Goal: Task Accomplishment & Management: Use online tool/utility

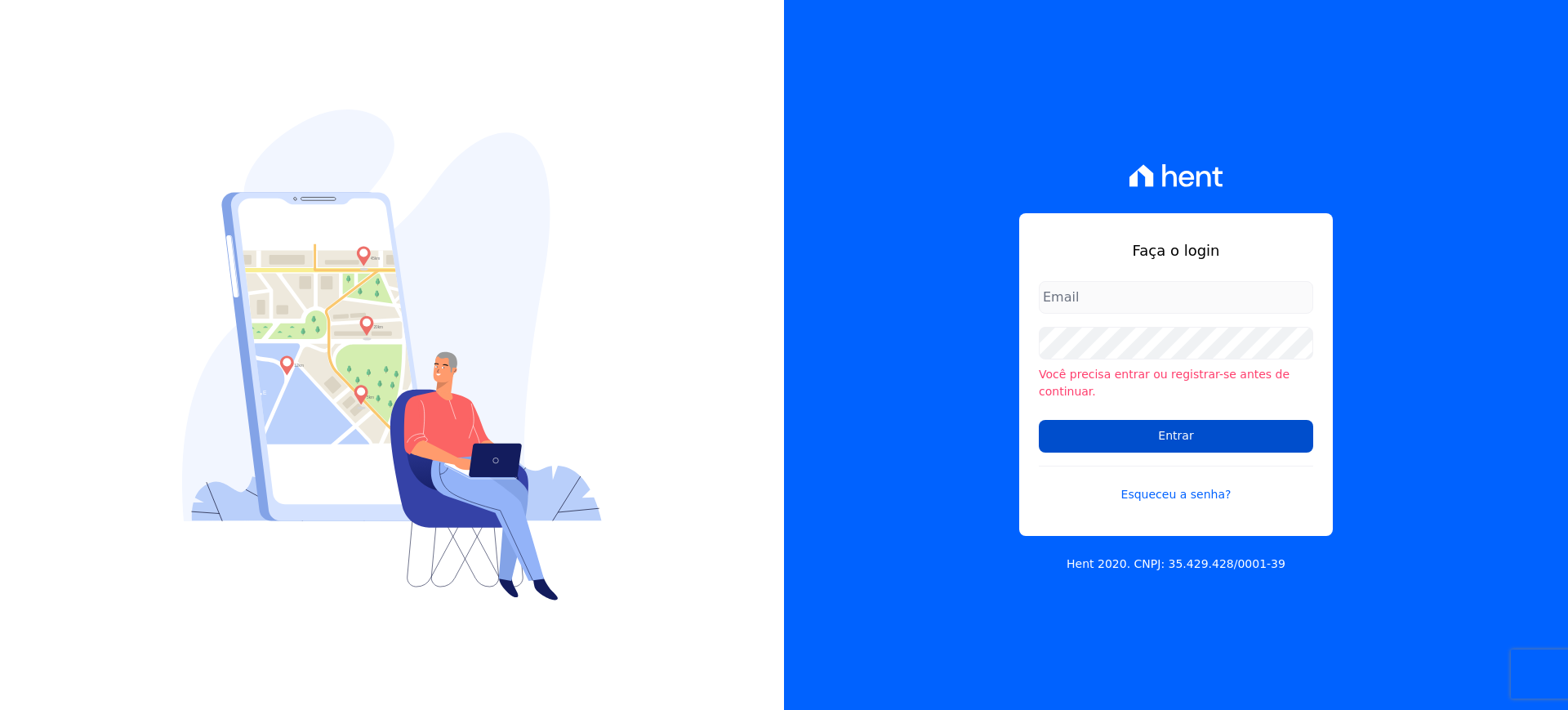
type input "documentacao@construtoraminerva.com.br"
click at [1053, 420] on input "Entrar" at bounding box center [1176, 436] width 275 height 33
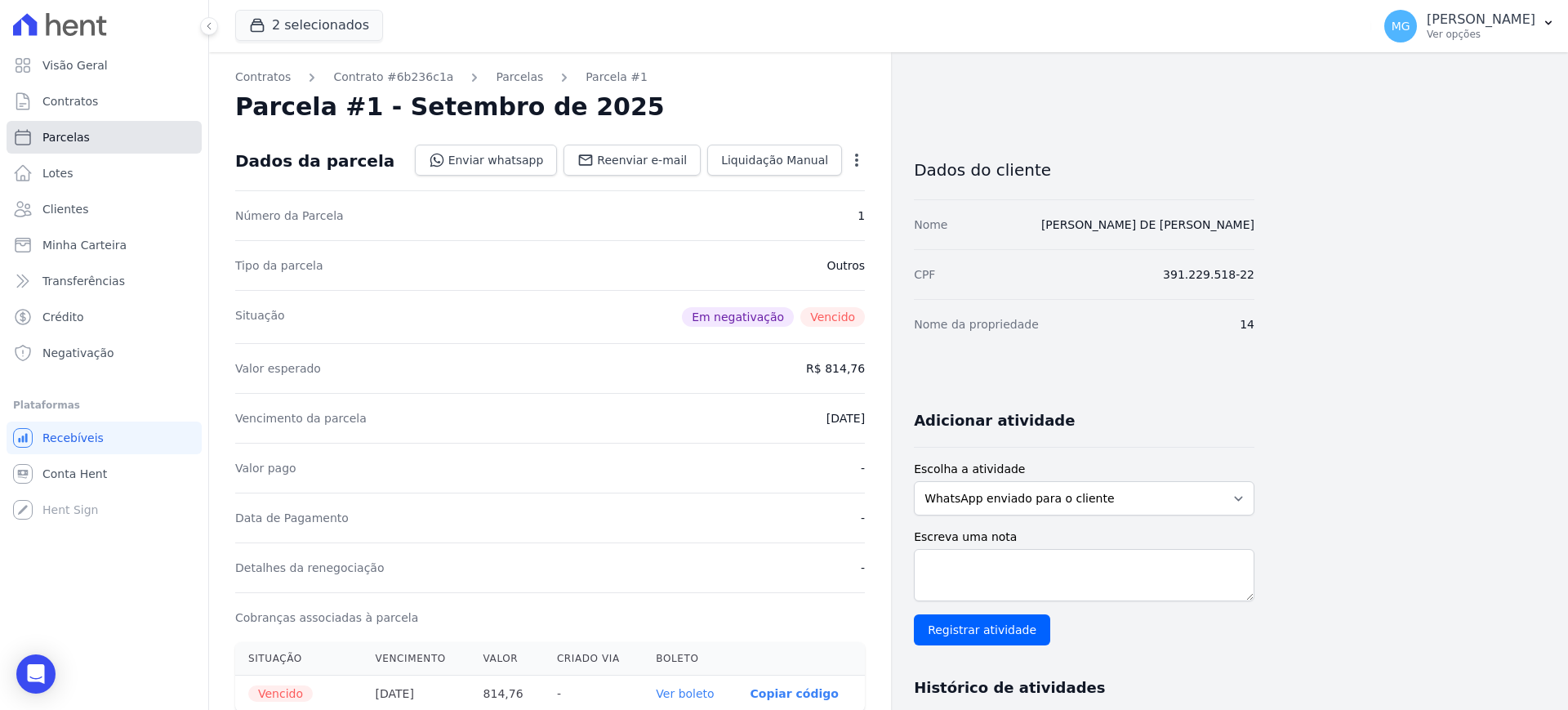
click at [65, 134] on span "Parcelas" at bounding box center [66, 137] width 47 height 16
select select
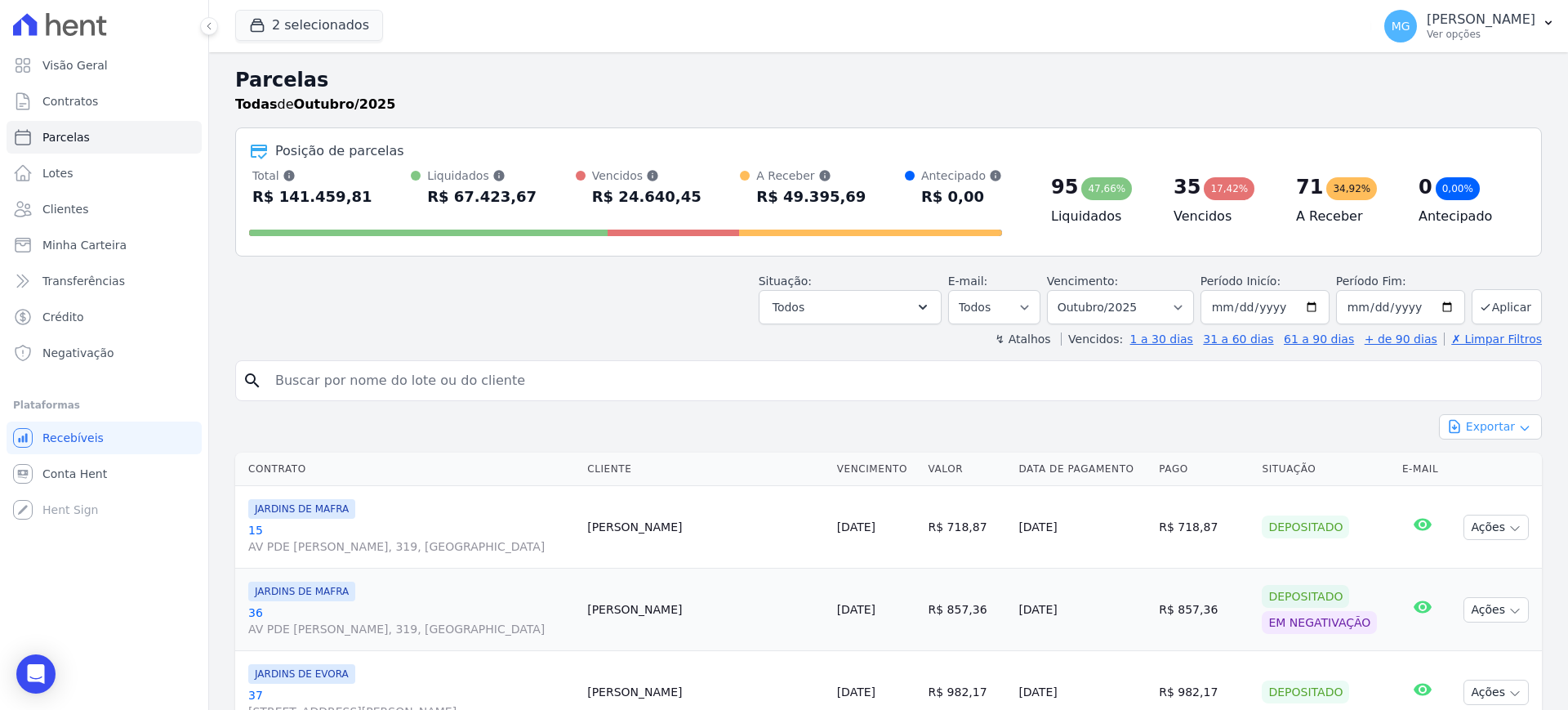
click at [1518, 422] on icon "button" at bounding box center [1524, 428] width 13 height 13
click at [1475, 492] on span "Exportar CSV" at bounding box center [1489, 493] width 86 height 16
click at [303, 20] on button "2 selecionados" at bounding box center [309, 25] width 148 height 31
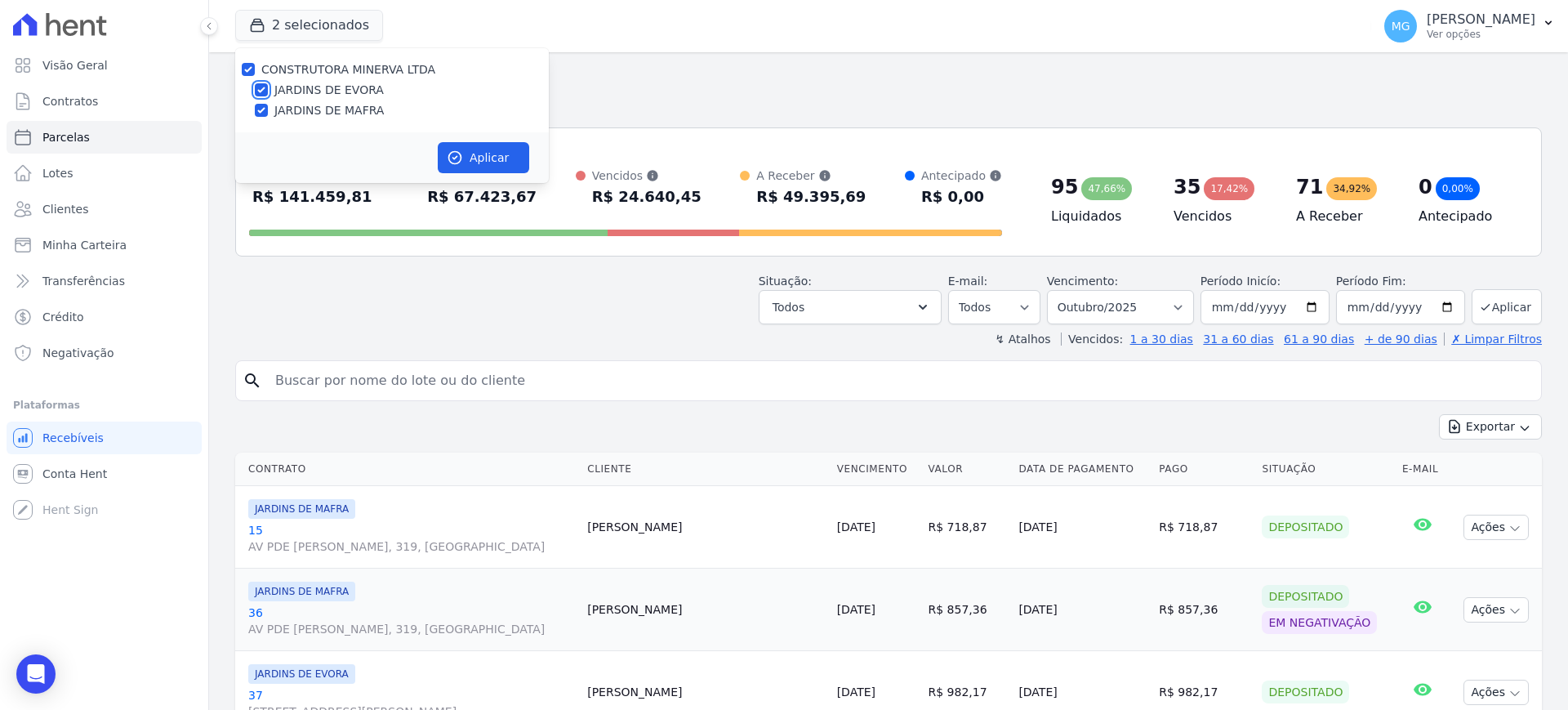
click at [260, 90] on input "JARDINS DE EVORA" at bounding box center [260, 90] width 13 height 13
checkbox input "false"
click at [481, 154] on button "Aplicar" at bounding box center [484, 157] width 91 height 31
select select
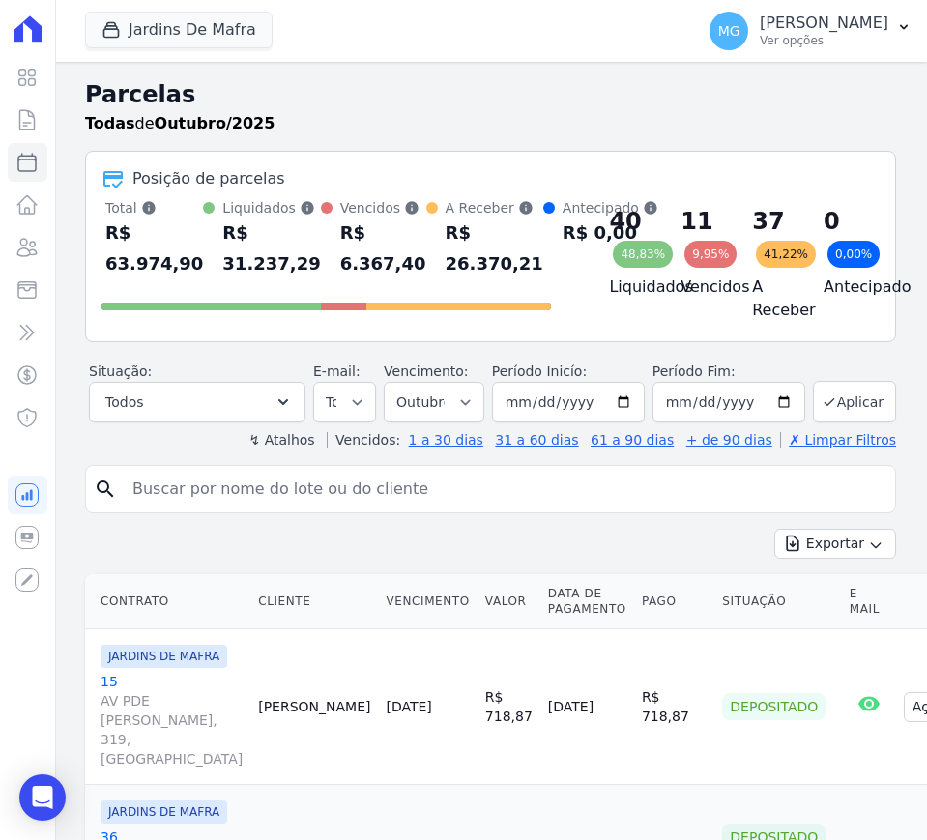
click at [374, 83] on h2 "Parcelas" at bounding box center [490, 94] width 811 height 35
click at [836, 552] on button "Exportar" at bounding box center [835, 543] width 122 height 30
click at [820, 632] on span "Exportar CSV" at bounding box center [833, 622] width 102 height 19
click at [181, 25] on button "Jardins De Mafra" at bounding box center [178, 30] width 187 height 37
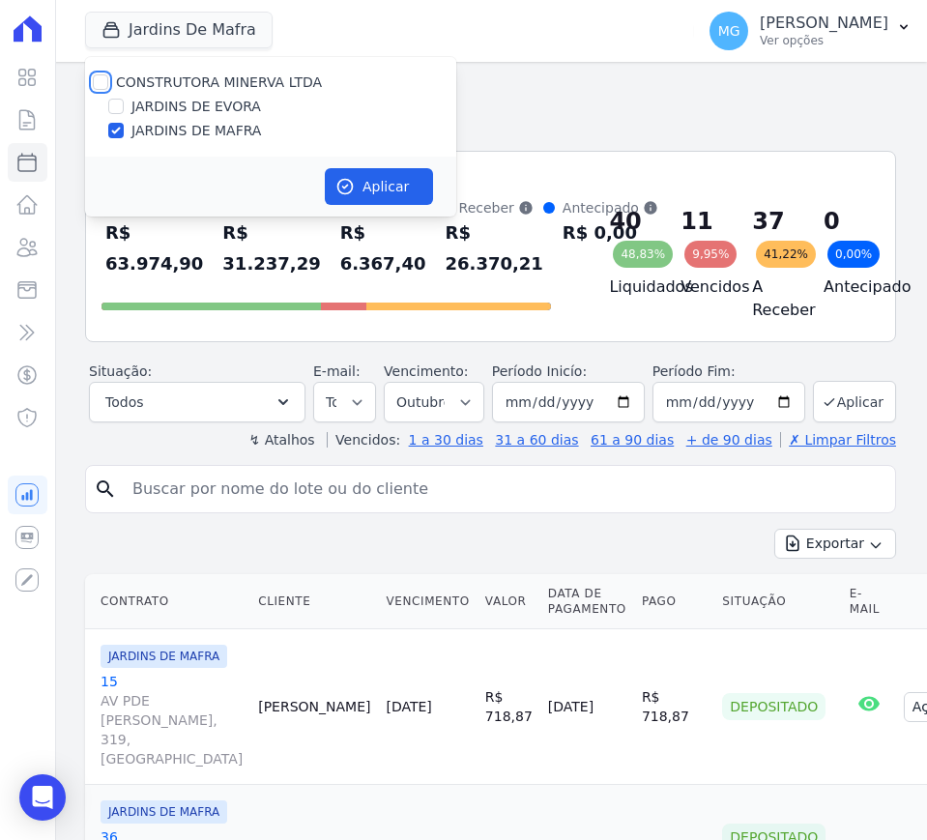
click at [96, 79] on input "CONSTRUTORA MINERVA LTDA" at bounding box center [100, 81] width 15 height 15
checkbox input "true"
drag, startPoint x: 116, startPoint y: 128, endPoint x: 132, endPoint y: 134, distance: 17.4
click at [117, 130] on input "JARDINS DE MAFRA" at bounding box center [115, 130] width 15 height 15
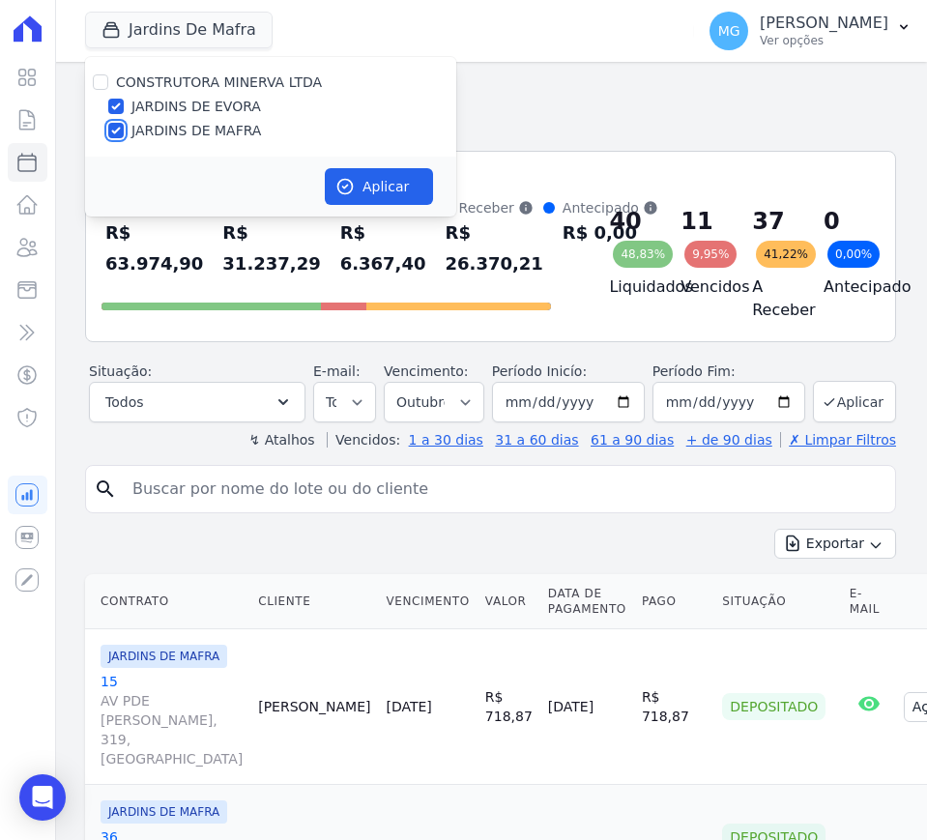
checkbox input "false"
click at [376, 174] on button "Aplicar" at bounding box center [379, 186] width 108 height 37
select select
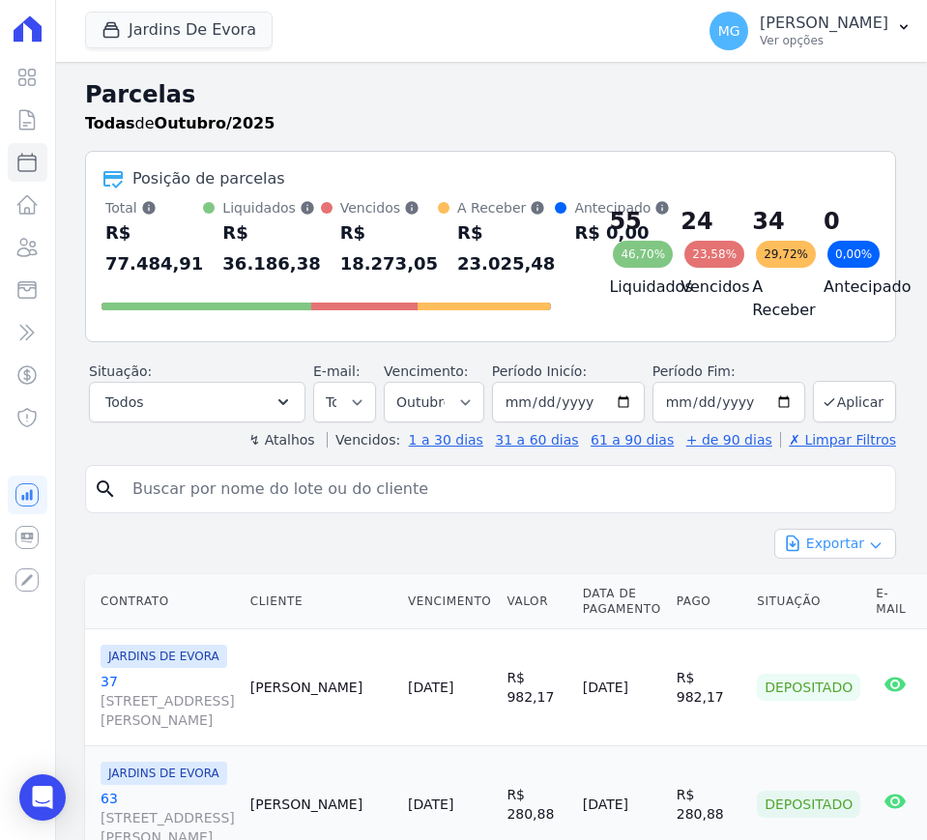
click at [840, 556] on button "Exportar" at bounding box center [835, 543] width 122 height 30
click at [830, 632] on span "Exportar CSV" at bounding box center [833, 622] width 102 height 19
